Goal: Task Accomplishment & Management: Complete application form

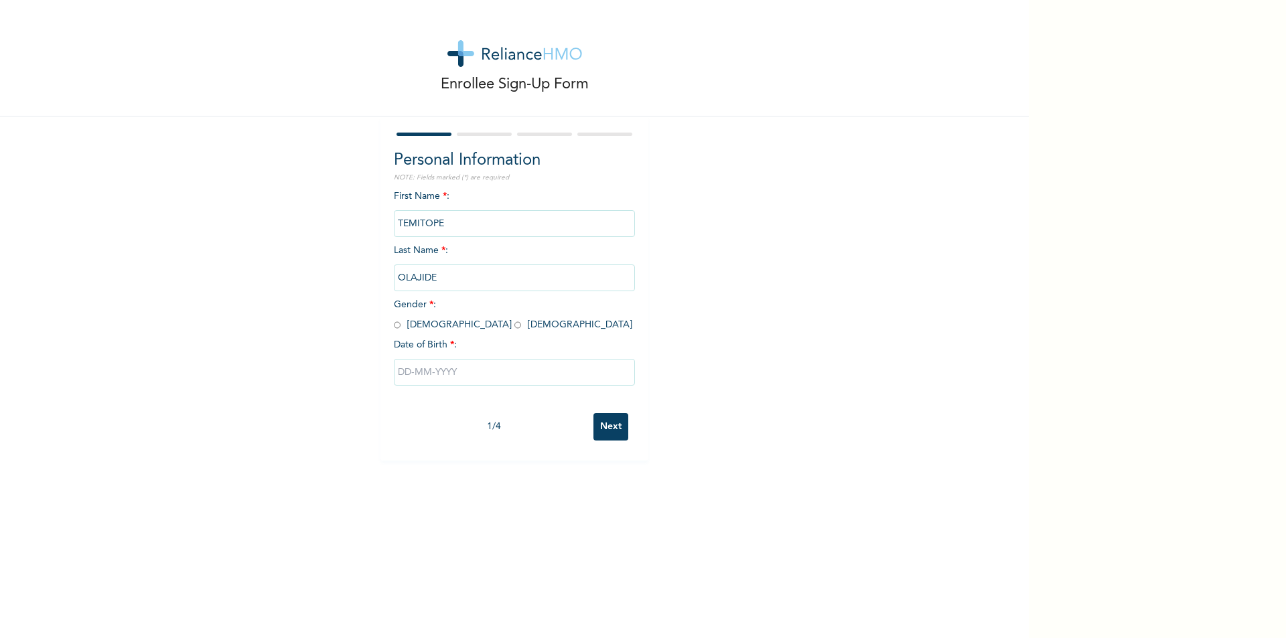
click at [514, 330] on input "radio" at bounding box center [517, 325] width 7 height 13
radio input "true"
click at [433, 370] on input "text" at bounding box center [514, 372] width 241 height 27
select select "8"
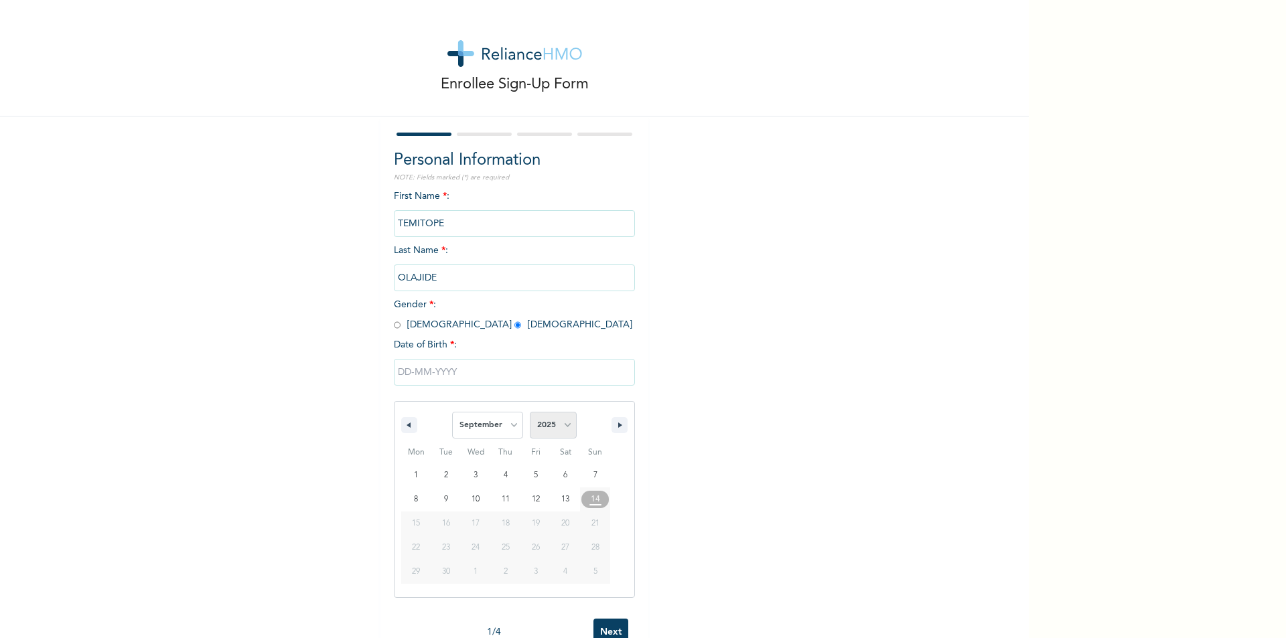
click at [538, 427] on select "2025 2024 2023 2022 2021 2020 2019 2018 2017 2016 2015 2014 2013 2012 2011 2010…" at bounding box center [553, 425] width 47 height 27
select select "1995"
click at [530, 413] on select "2025 2024 2023 2022 2021 2020 2019 2018 2017 2016 2015 2014 2013 2012 2011 2010…" at bounding box center [553, 425] width 47 height 27
click at [509, 423] on select "January February March April May June July August September October November De…" at bounding box center [487, 425] width 71 height 27
select select "0"
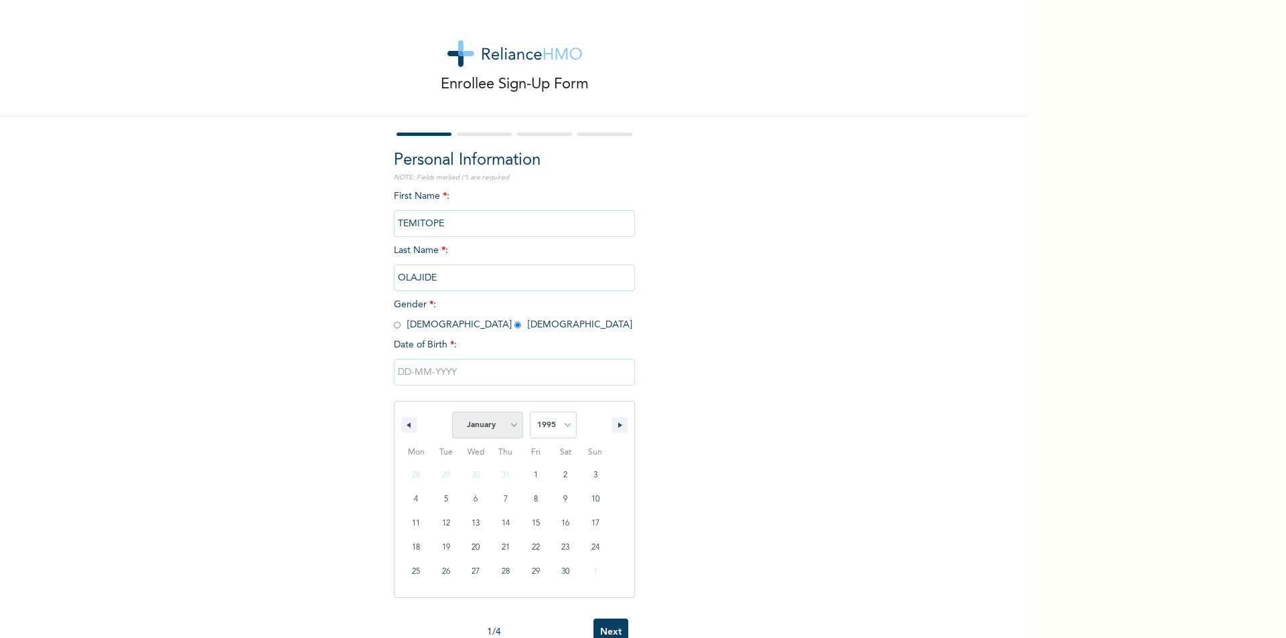
click at [452, 413] on select "January February March April May June July August September October November De…" at bounding box center [487, 425] width 71 height 27
type input "[DATE]"
click at [606, 427] on input "Next" at bounding box center [610, 426] width 35 height 27
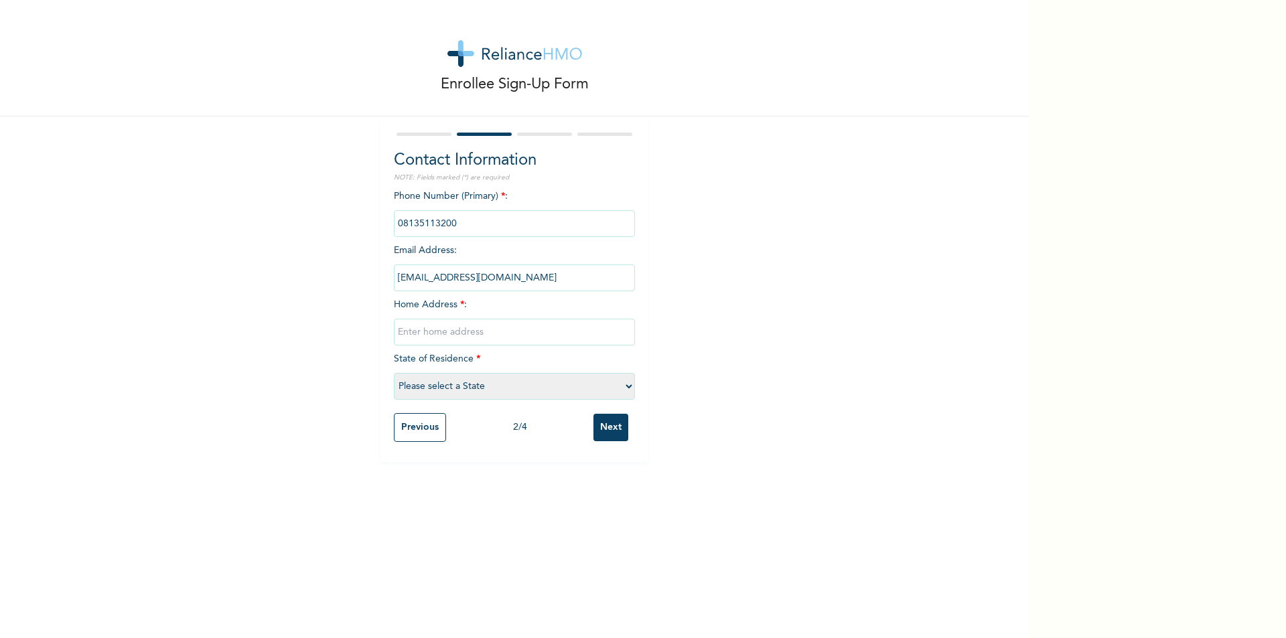
click at [458, 332] on input "text" at bounding box center [514, 332] width 241 height 27
type input "[STREET_ADDRESS][PERSON_NAME] Ogudu GRA"
click at [451, 386] on select "Please select a State [PERSON_NAME] (FCT) [PERSON_NAME] Ibom [GEOGRAPHIC_DATA] …" at bounding box center [514, 386] width 241 height 27
select select "25"
click at [394, 373] on select "Please select a State [PERSON_NAME] (FCT) [PERSON_NAME] Ibom [GEOGRAPHIC_DATA] …" at bounding box center [514, 386] width 241 height 27
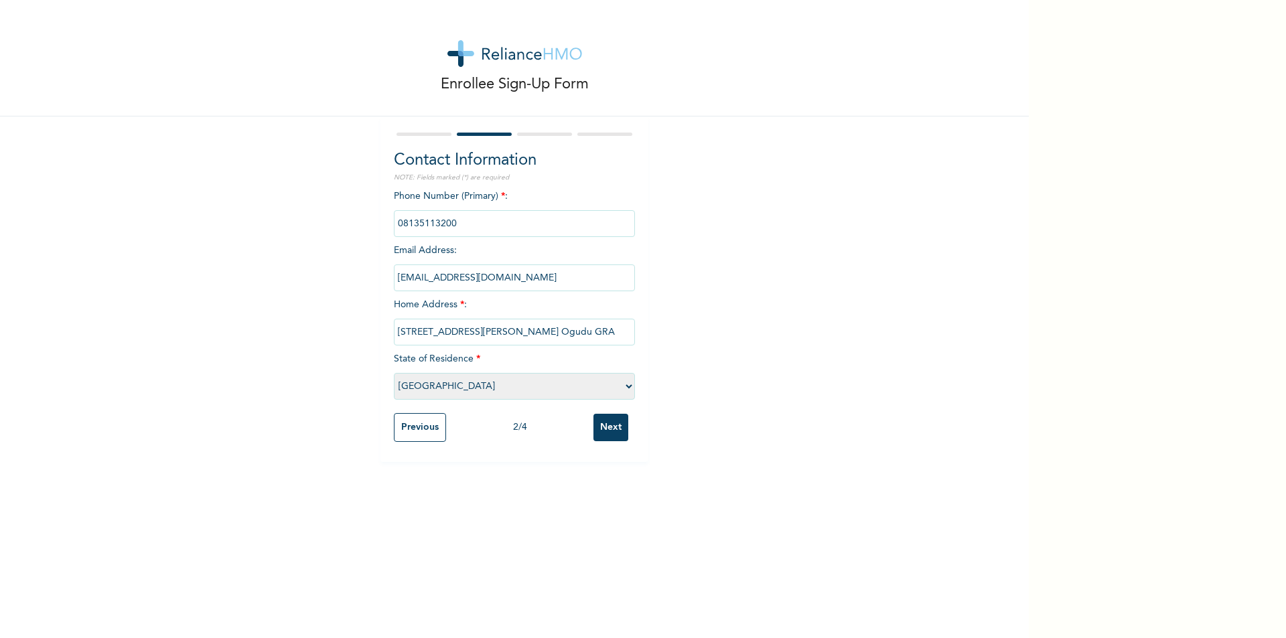
click at [610, 429] on input "Next" at bounding box center [610, 427] width 35 height 27
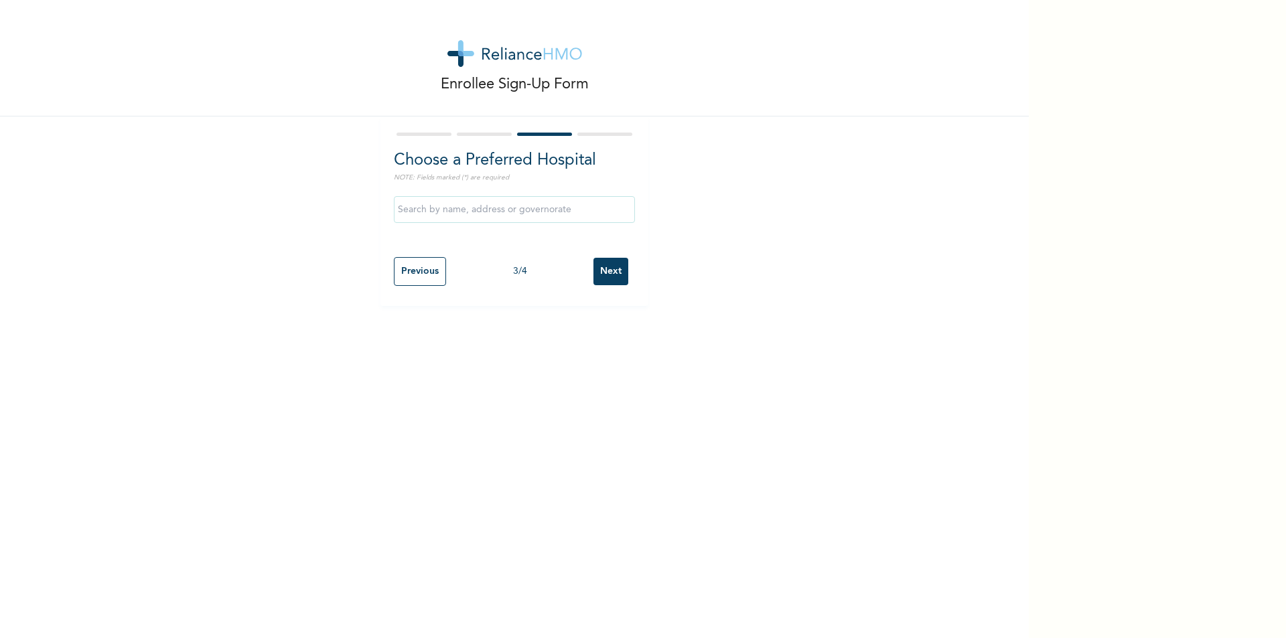
click at [487, 211] on input "text" at bounding box center [514, 209] width 241 height 27
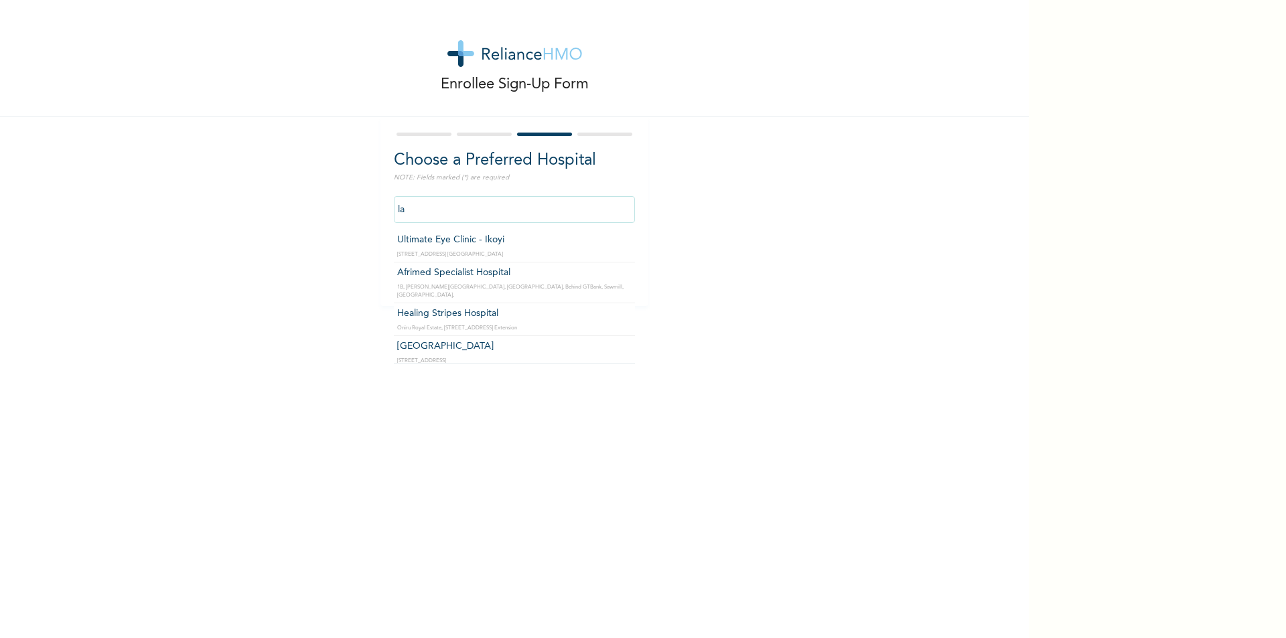
type input "l"
click at [500, 212] on input "INLAND SPECIALIST HOSPITAL- OGUDU" at bounding box center [514, 209] width 241 height 27
type input "Carnamed Specialist clinic"
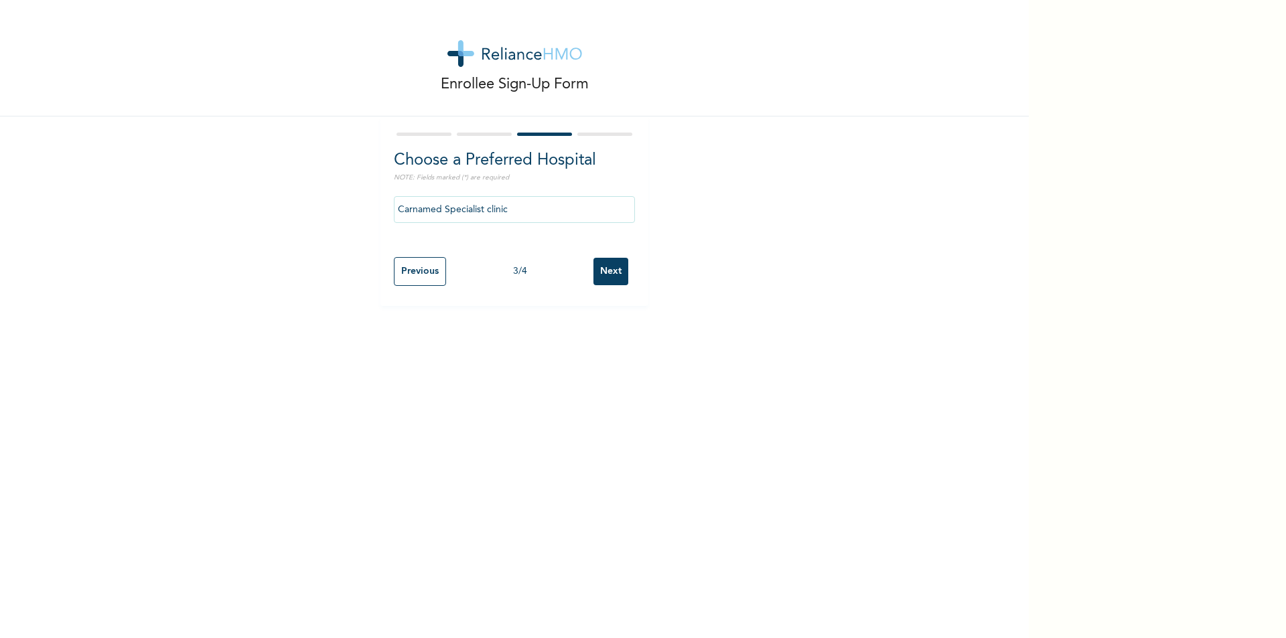
click at [606, 268] on input "Next" at bounding box center [610, 271] width 35 height 27
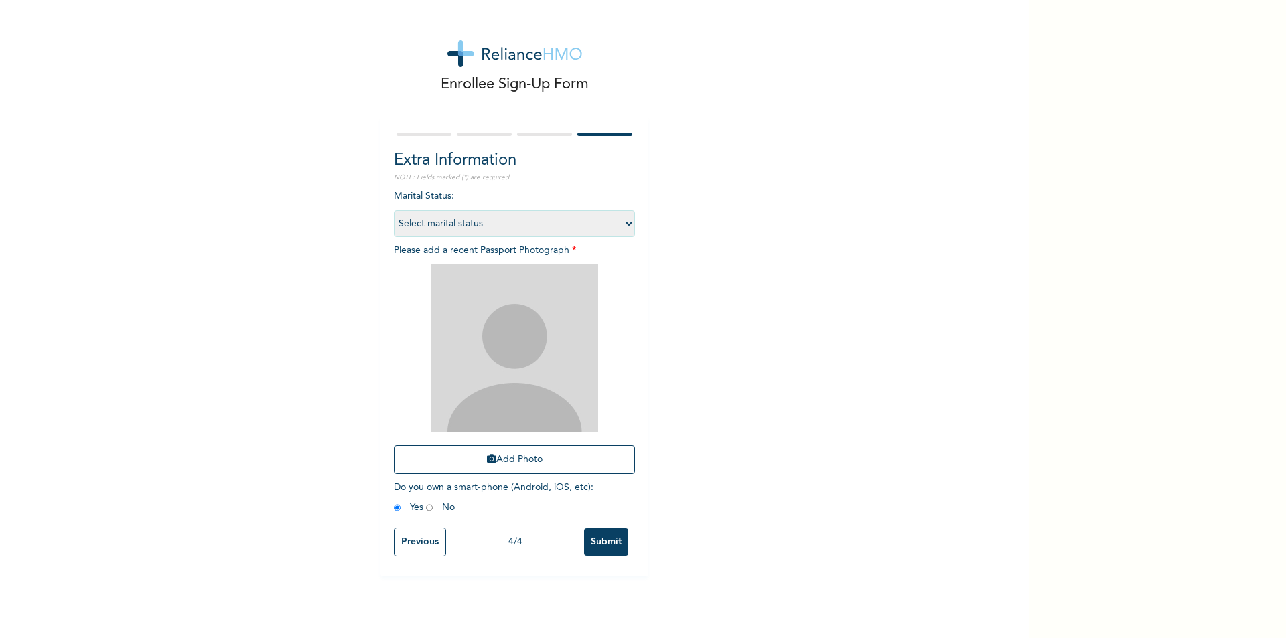
click at [553, 225] on select "Select marital status [DEMOGRAPHIC_DATA] Married [DEMOGRAPHIC_DATA] Widow/[DEMO…" at bounding box center [514, 223] width 241 height 27
select select "1"
click at [394, 210] on select "Select marital status [DEMOGRAPHIC_DATA] Married [DEMOGRAPHIC_DATA] Widow/[DEMO…" at bounding box center [514, 223] width 241 height 27
click at [605, 545] on input "Submit" at bounding box center [606, 541] width 44 height 27
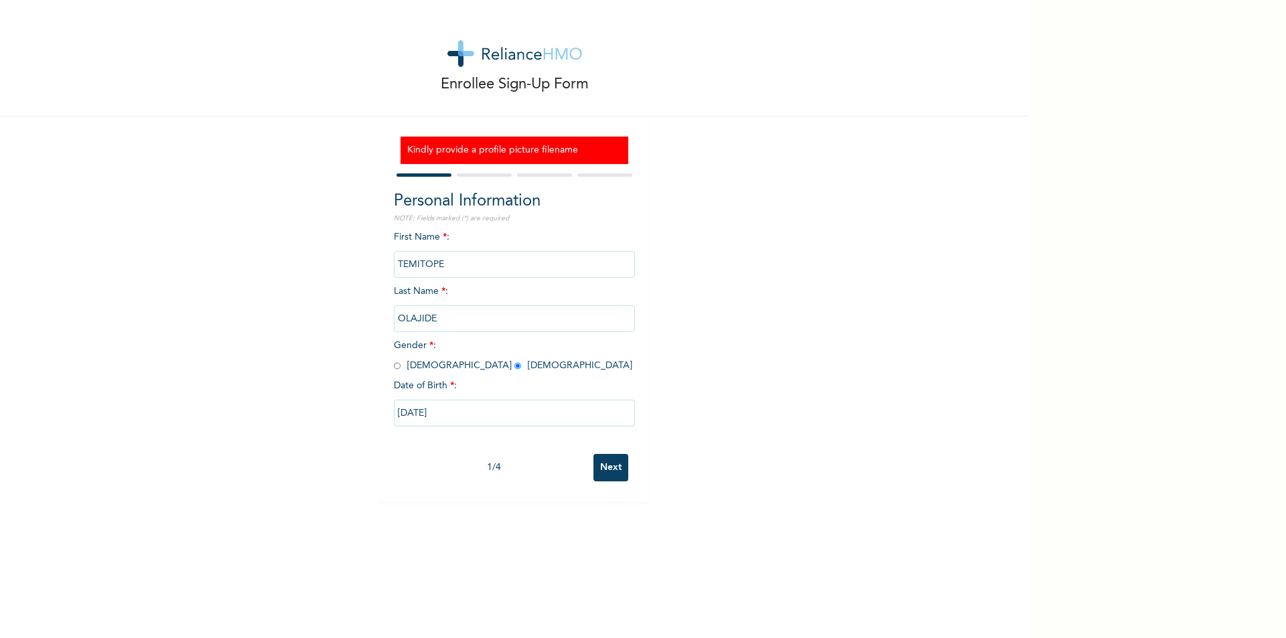
click at [601, 468] on input "Next" at bounding box center [610, 467] width 35 height 27
select select "25"
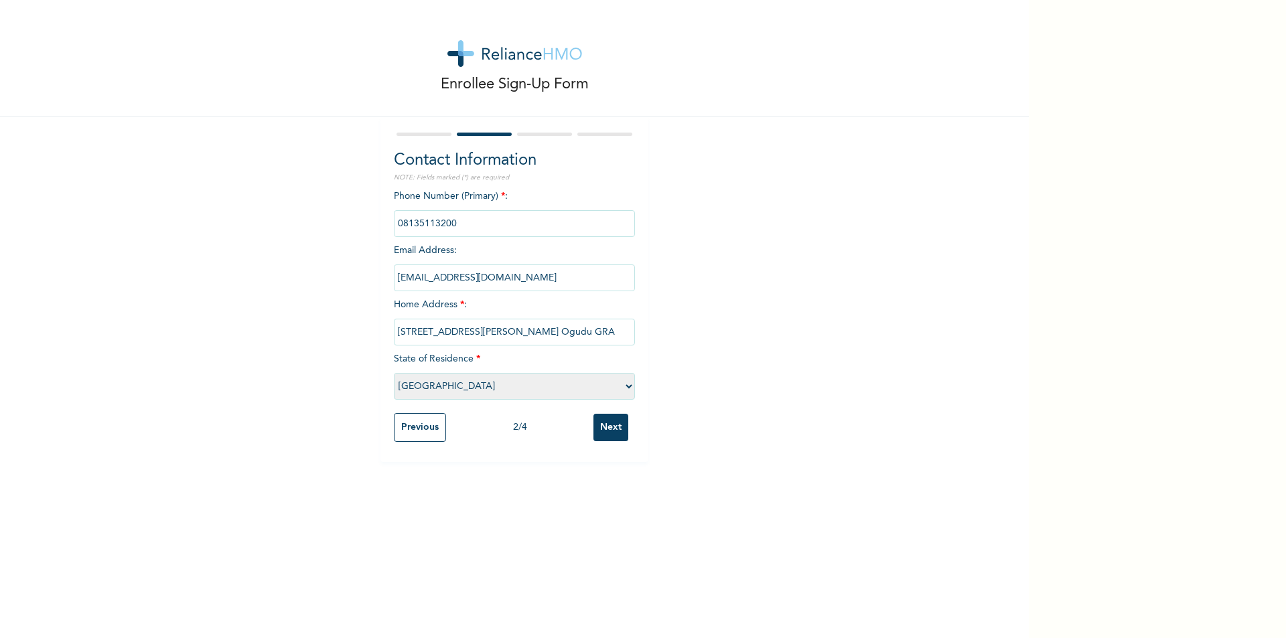
click at [601, 425] on input "Next" at bounding box center [610, 427] width 35 height 27
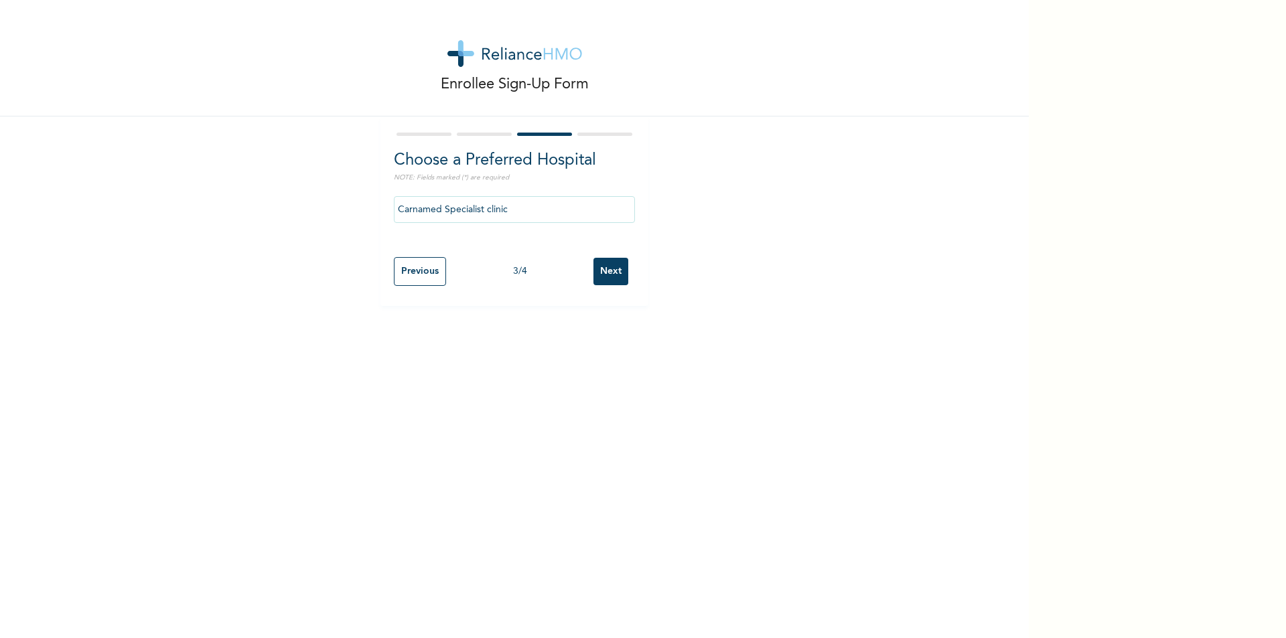
click at [604, 268] on input "Next" at bounding box center [610, 271] width 35 height 27
select select "1"
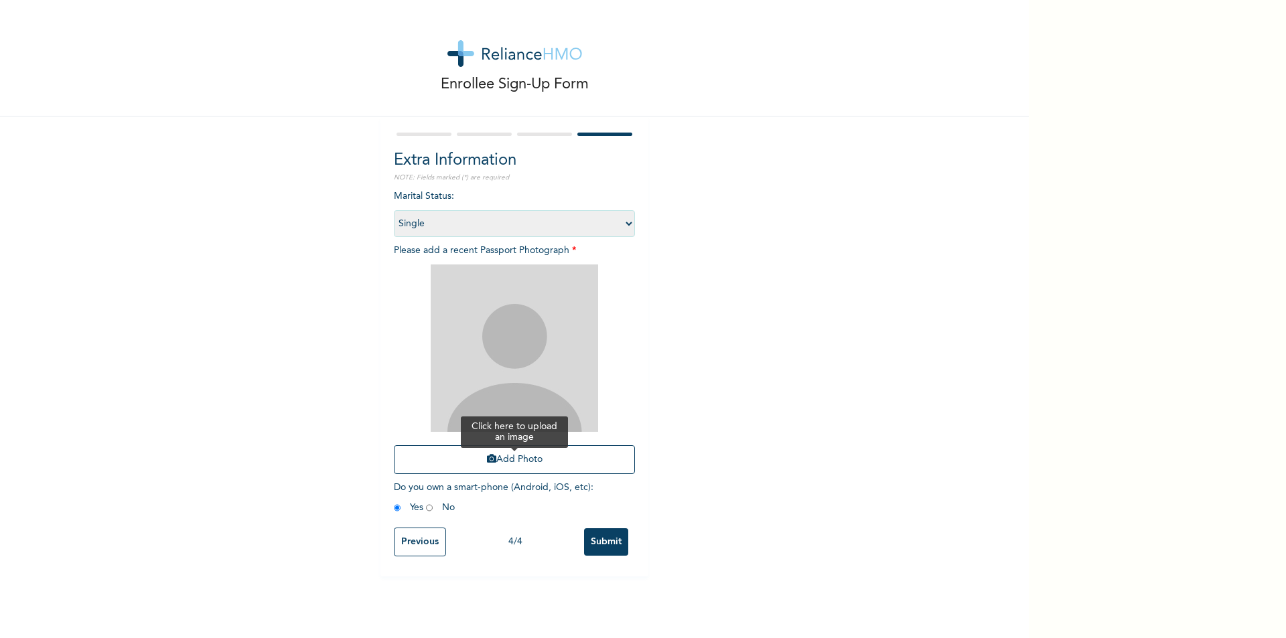
click at [476, 462] on button "Add Photo" at bounding box center [514, 459] width 241 height 29
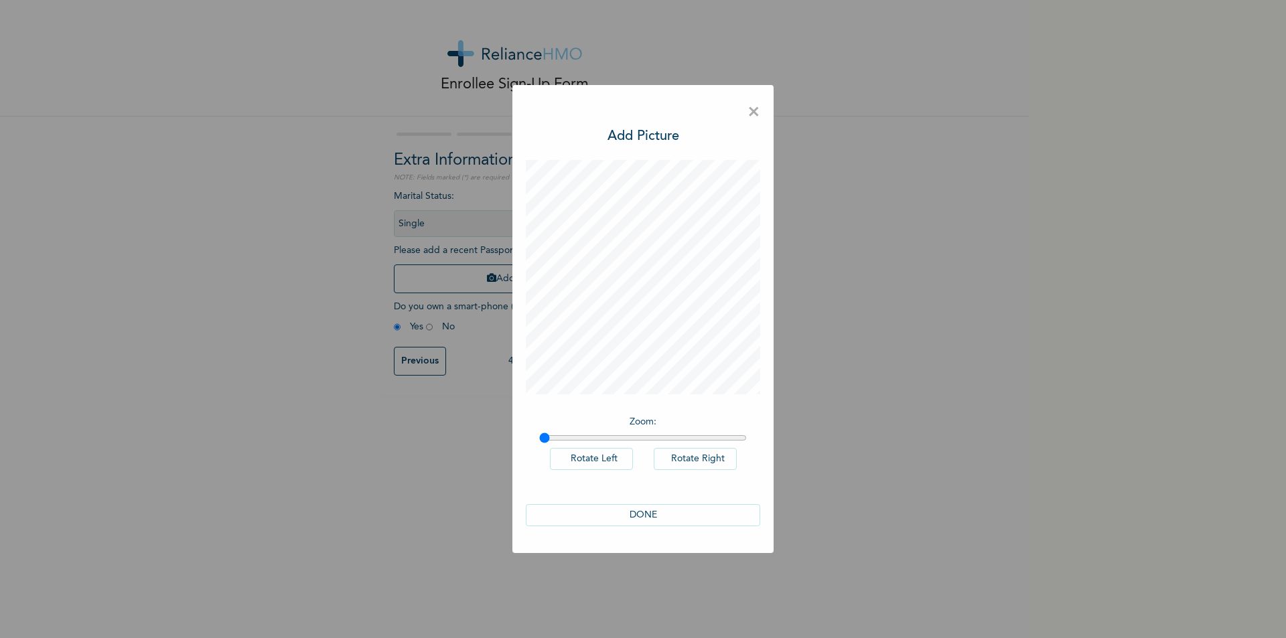
click at [679, 524] on button "DONE" at bounding box center [643, 515] width 234 height 22
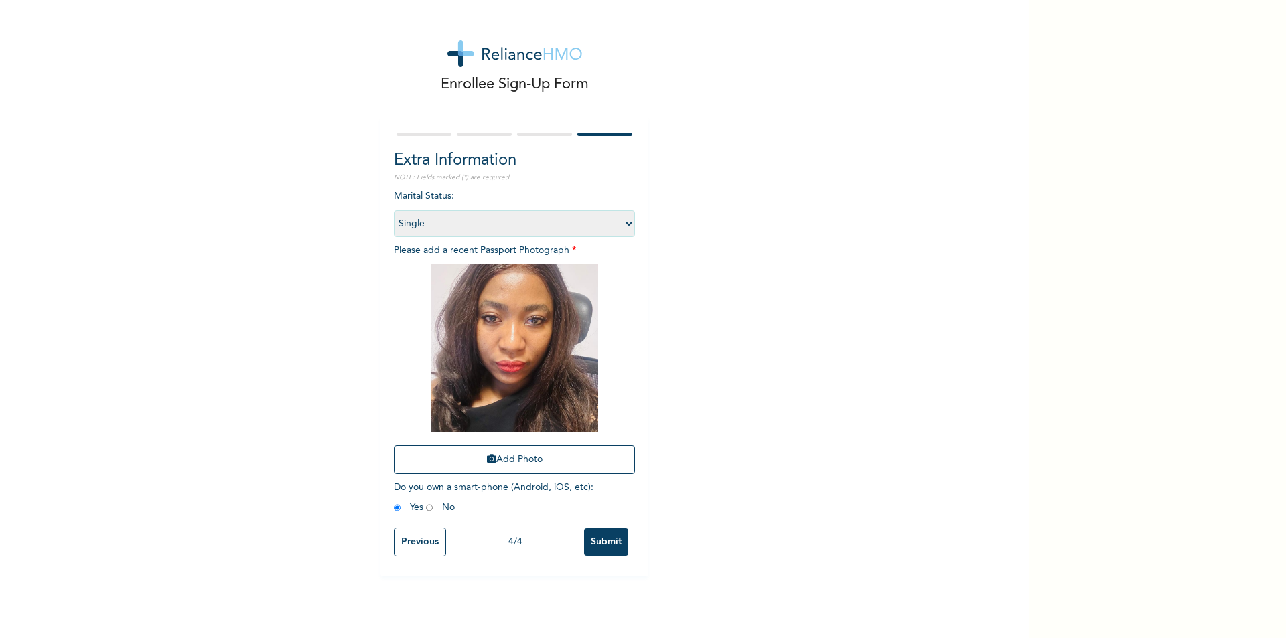
click at [537, 335] on img at bounding box center [514, 348] width 167 height 167
click at [529, 459] on button "Add Photo" at bounding box center [514, 459] width 241 height 29
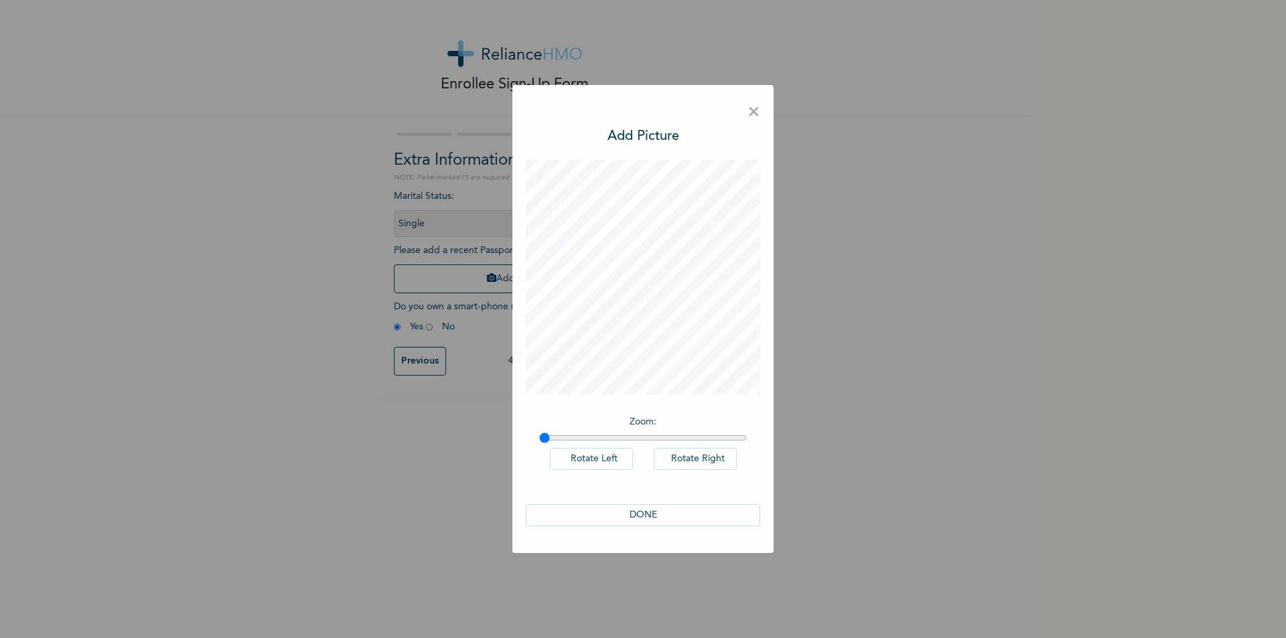
click at [661, 514] on button "DONE" at bounding box center [643, 515] width 234 height 22
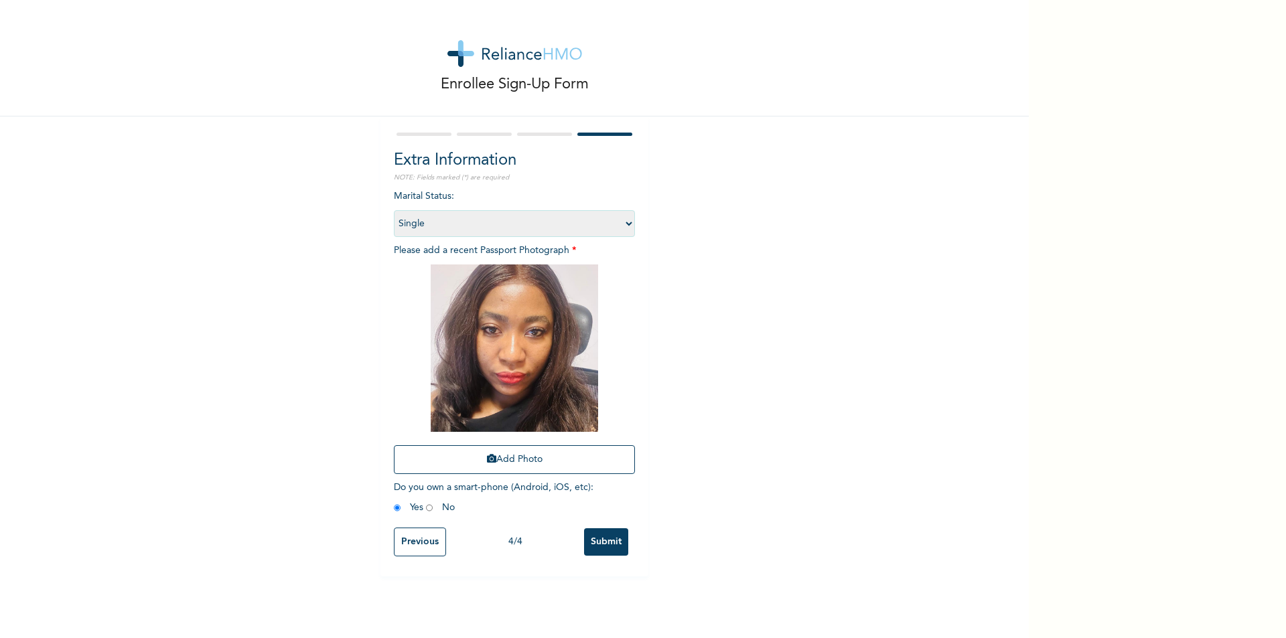
click at [610, 539] on input "Submit" at bounding box center [606, 541] width 44 height 27
